Goal: Navigation & Orientation: Go to known website

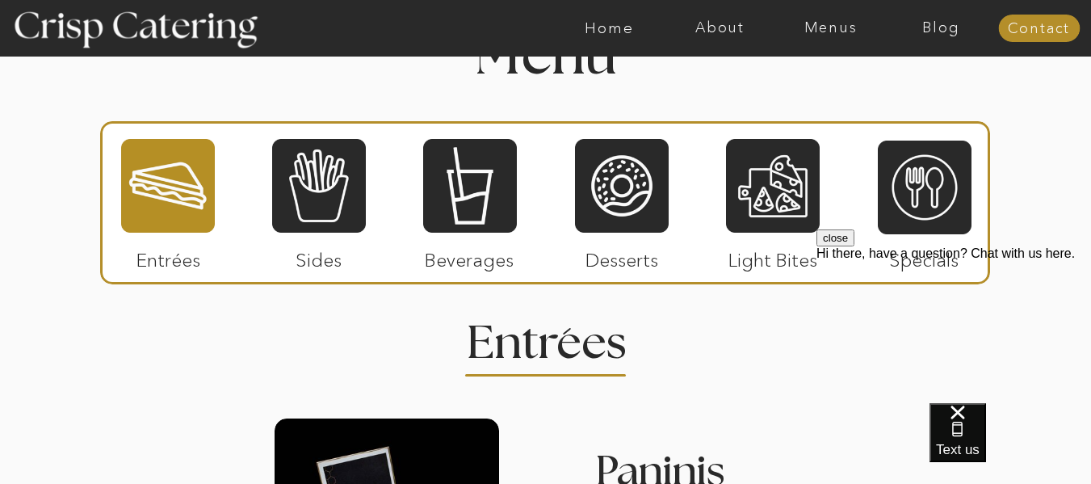
scroll to position [1903, 0]
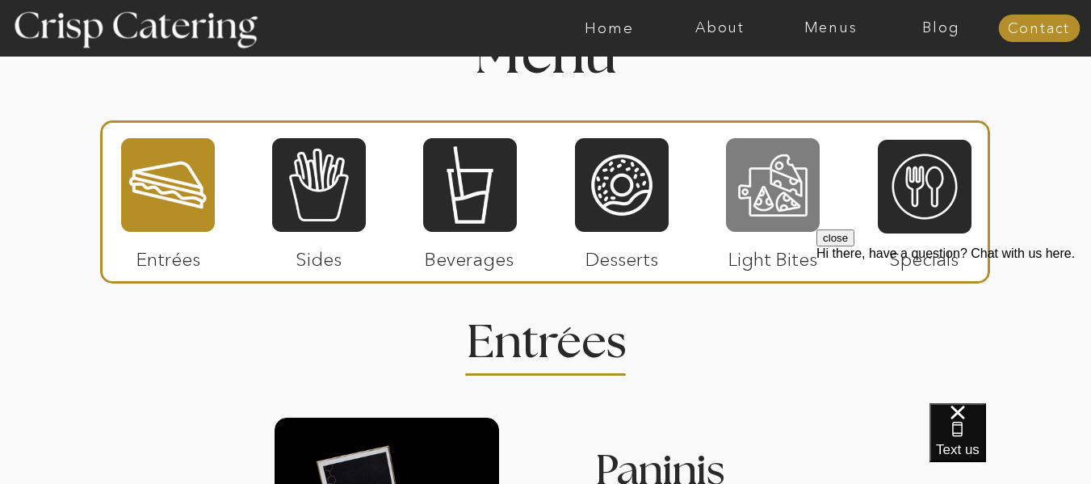
click at [784, 192] on div at bounding box center [773, 184] width 94 height 97
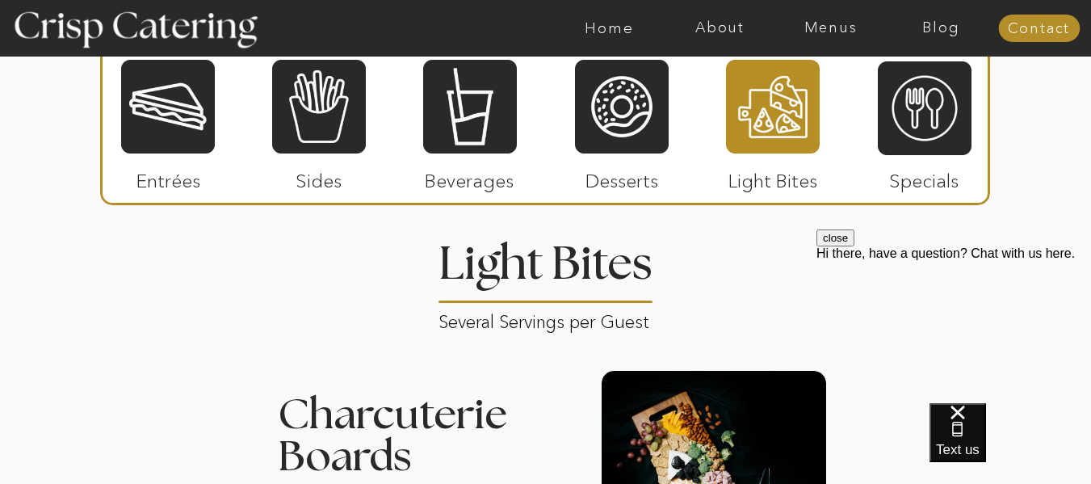
scroll to position [1980, 0]
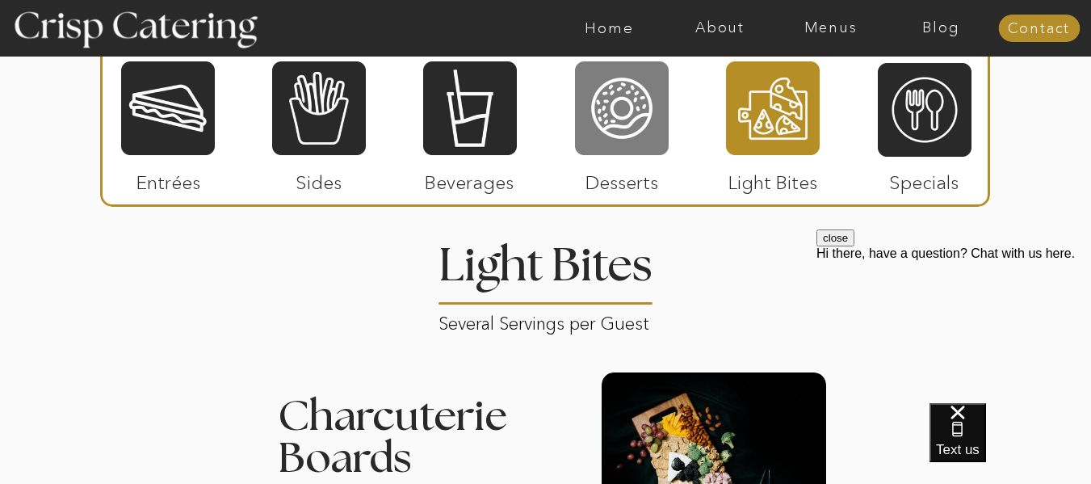
click at [646, 124] on div at bounding box center [622, 108] width 94 height 97
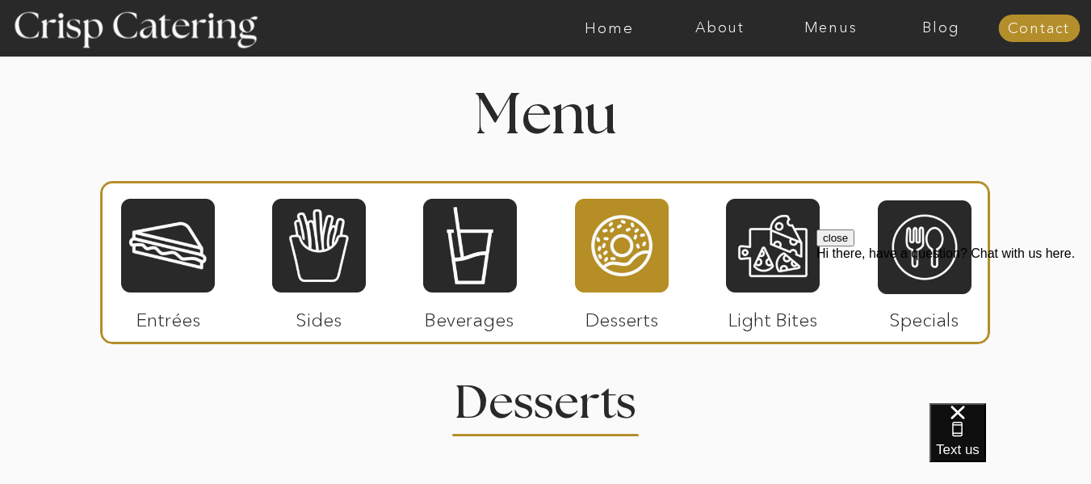
scroll to position [1840, 0]
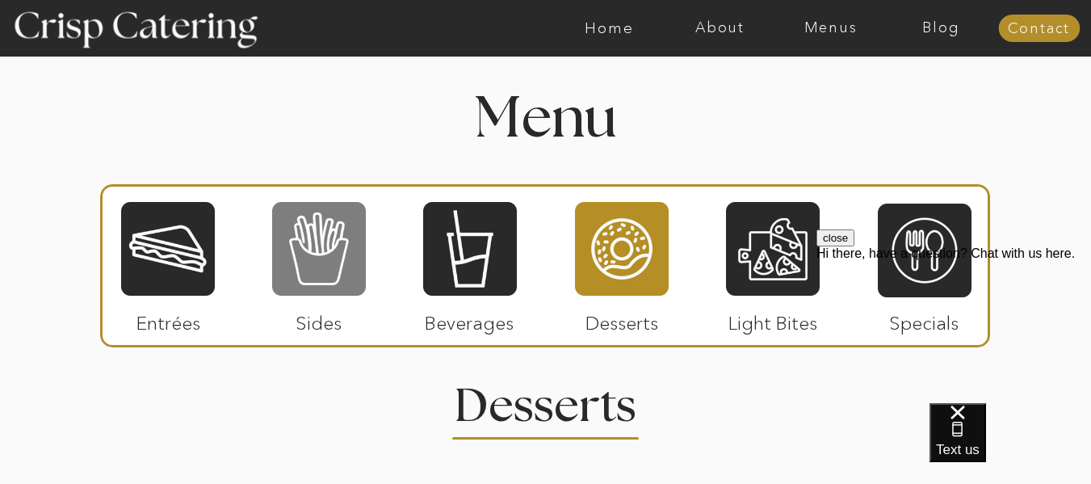
click at [301, 256] on div at bounding box center [319, 248] width 94 height 97
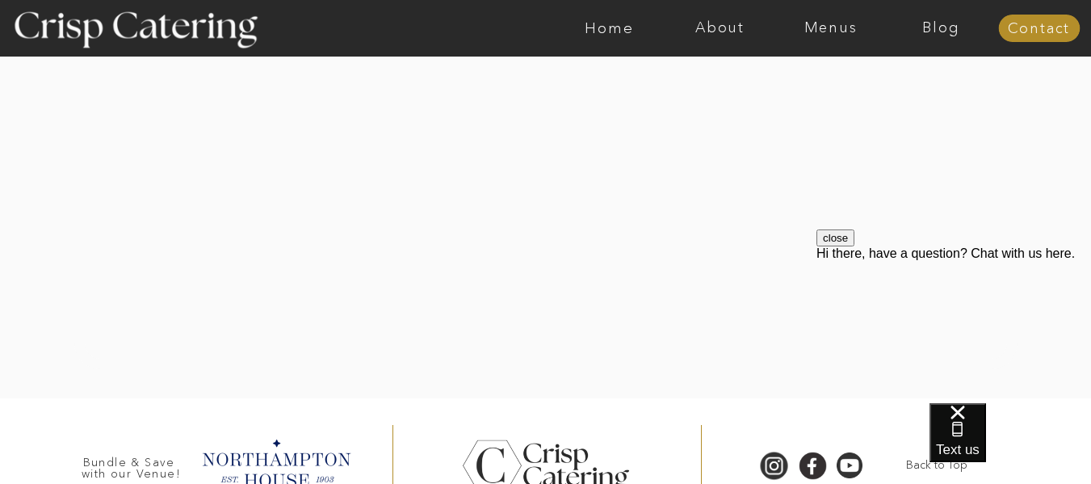
scroll to position [3594, 0]
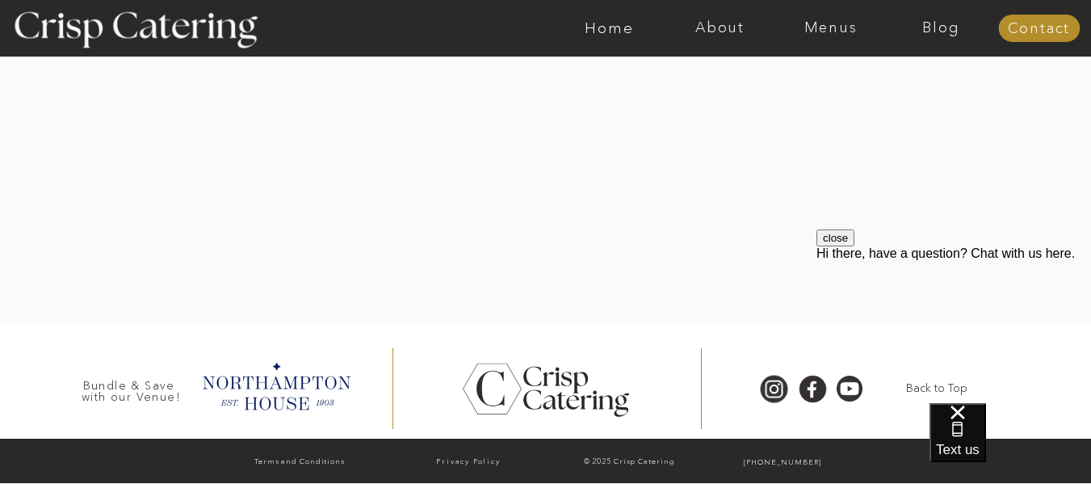
click at [854, 246] on button "close" at bounding box center [835, 237] width 38 height 17
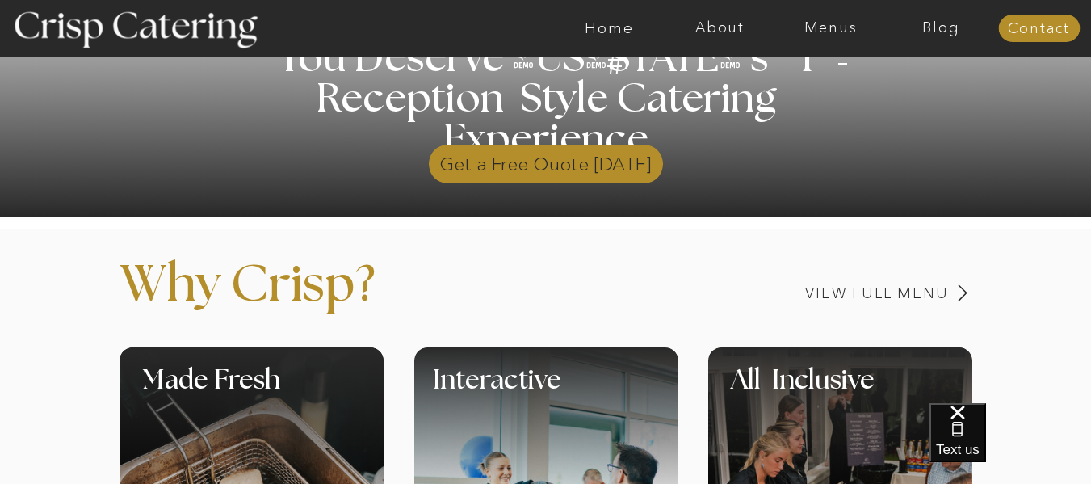
scroll to position [0, 0]
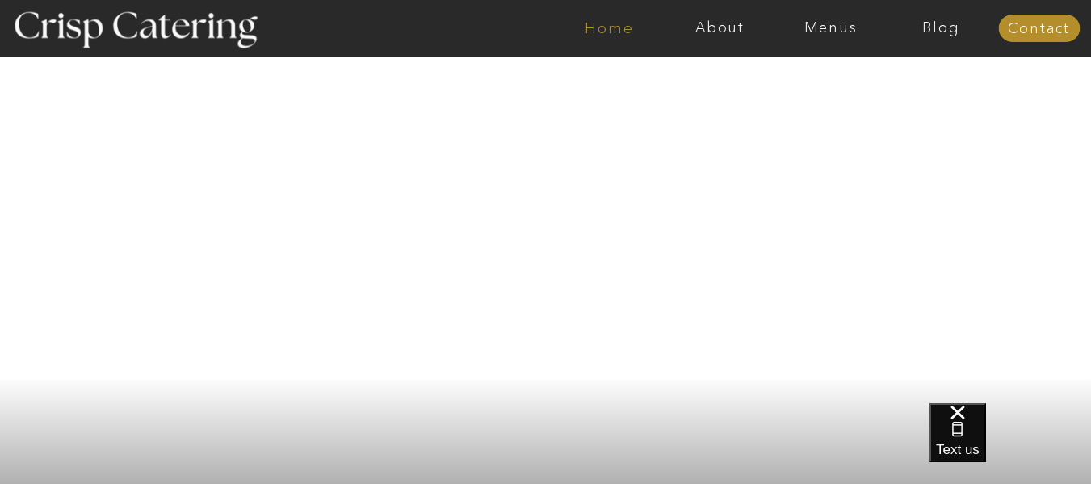
click at [590, 29] on nav "Home" at bounding box center [609, 28] width 111 height 16
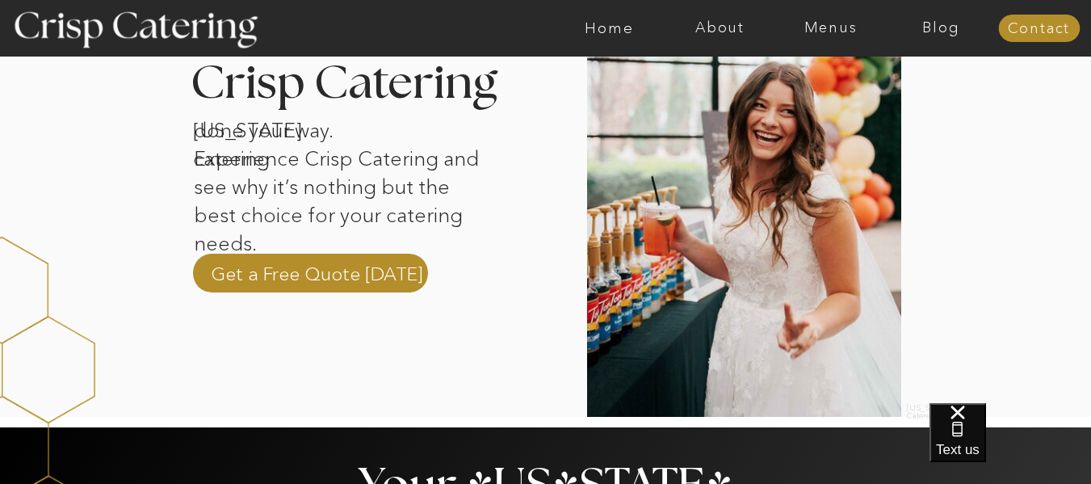
scroll to position [560, 0]
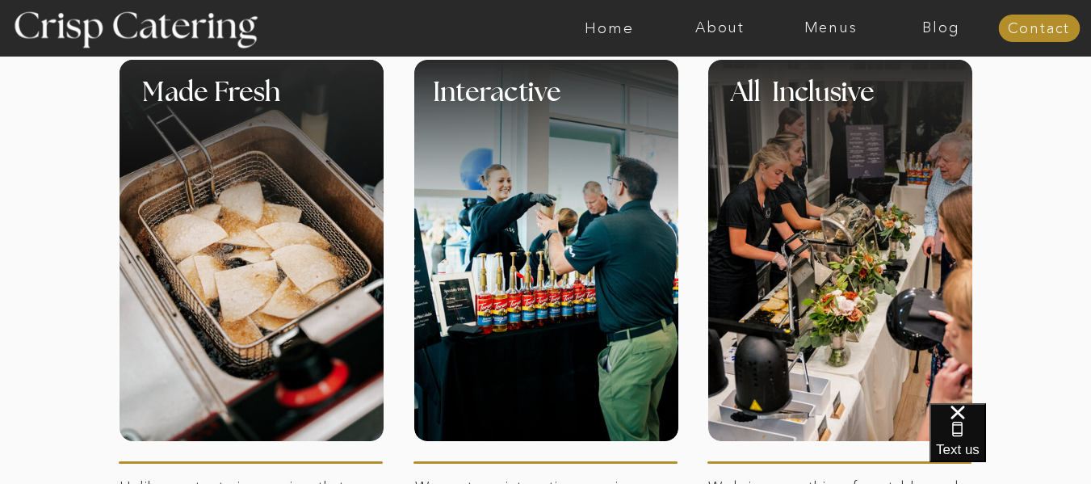
scroll to position [742, 0]
